Goal: Use online tool/utility

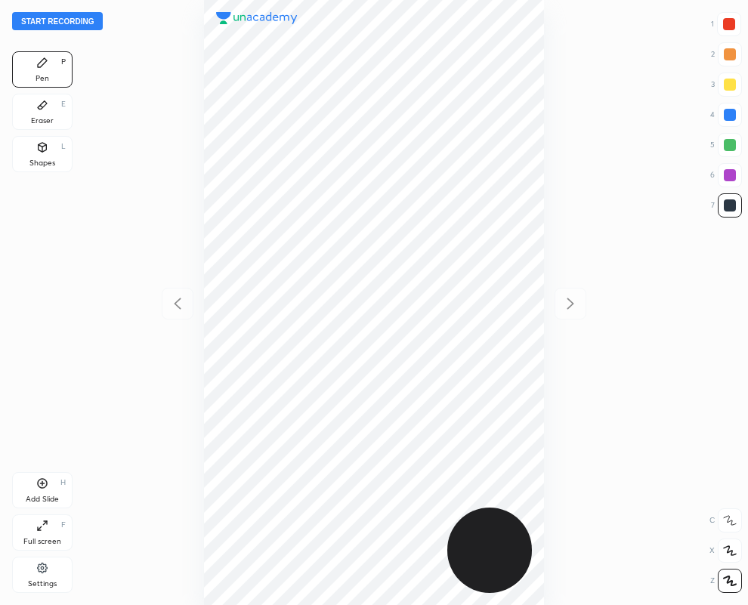
scroll to position [605, 506]
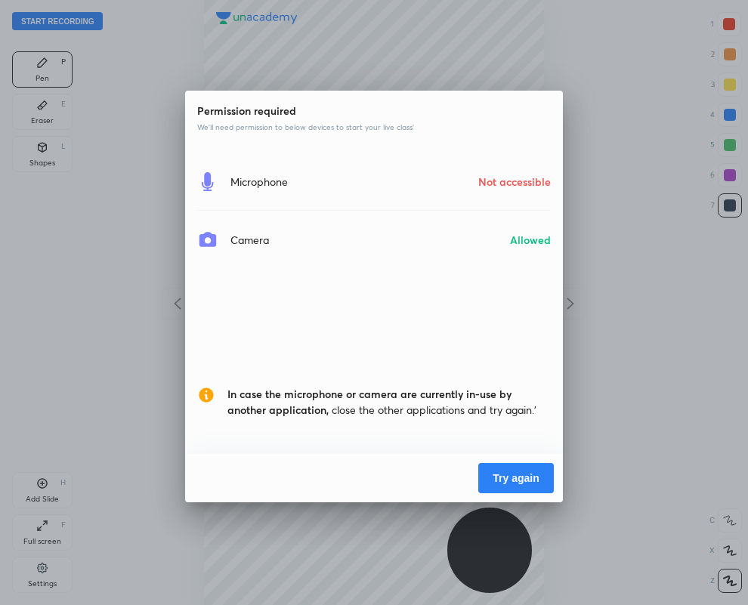
click at [530, 478] on button "Try again" at bounding box center [516, 478] width 76 height 30
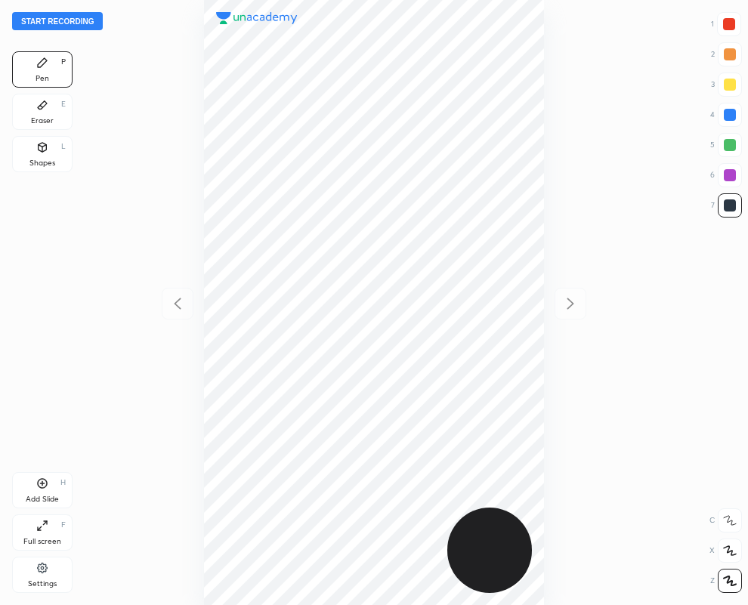
scroll to position [605, 506]
click at [737, 27] on div at bounding box center [729, 24] width 24 height 24
click at [38, 117] on div "Eraser" at bounding box center [42, 121] width 23 height 8
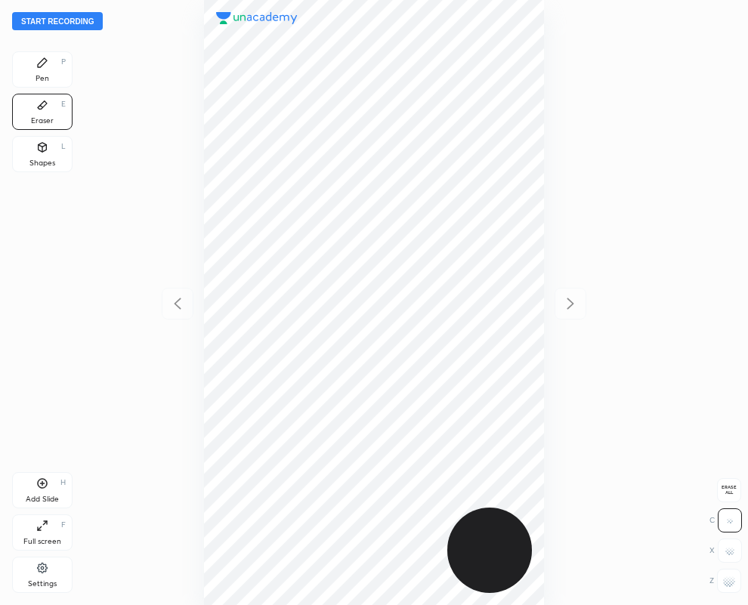
drag, startPoint x: 46, startPoint y: 61, endPoint x: 120, endPoint y: 64, distance: 74.1
click at [47, 62] on icon at bounding box center [42, 63] width 12 height 12
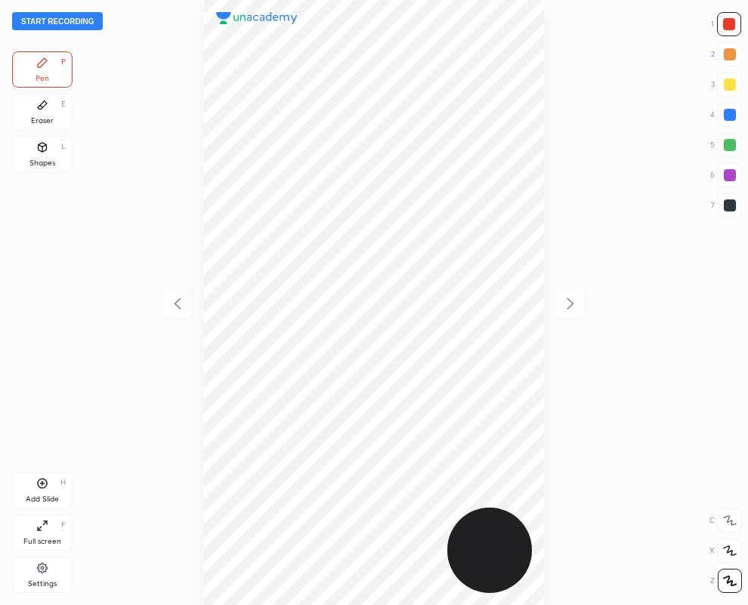
click at [730, 204] on div at bounding box center [730, 205] width 12 height 12
drag, startPoint x: 727, startPoint y: 175, endPoint x: 677, endPoint y: 185, distance: 51.6
click at [724, 175] on div at bounding box center [730, 175] width 12 height 12
click at [72, 23] on button "Start recording" at bounding box center [57, 21] width 91 height 18
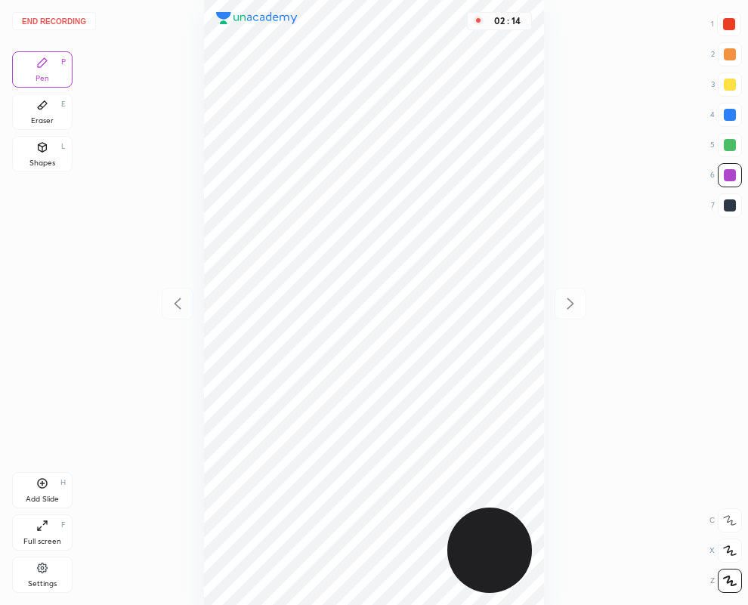
click at [42, 23] on button "End recording" at bounding box center [54, 21] width 84 height 18
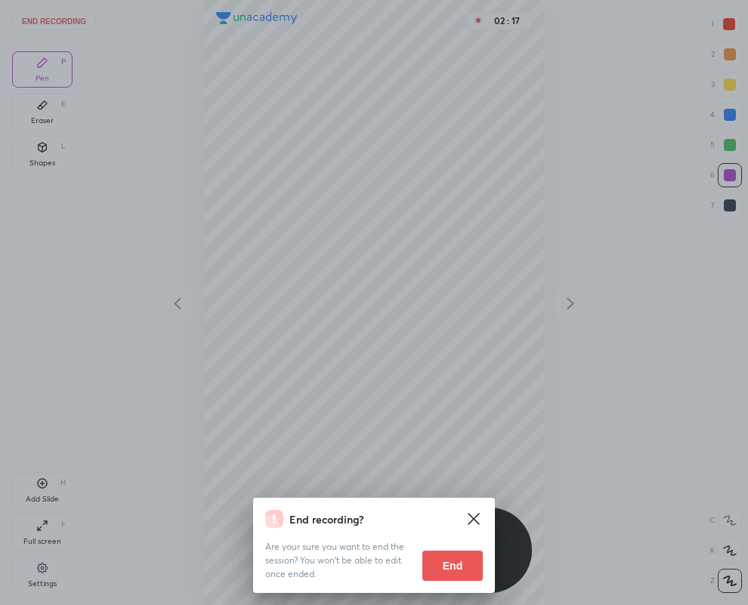
click at [433, 556] on button "End" at bounding box center [452, 566] width 60 height 30
